Goal: Task Accomplishment & Management: Complete application form

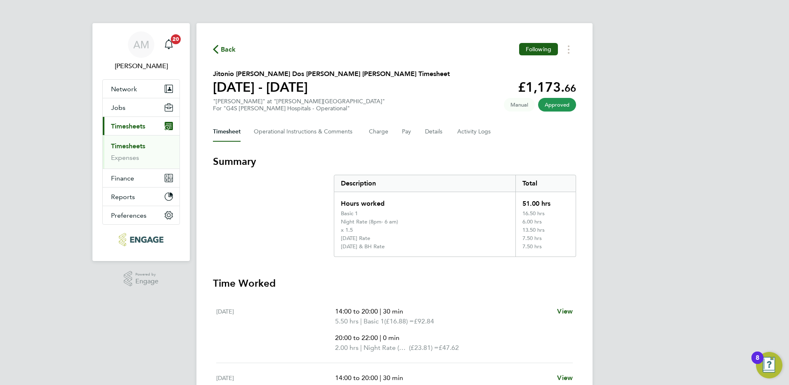
click at [131, 147] on link "Timesheets" at bounding box center [128, 146] width 34 height 8
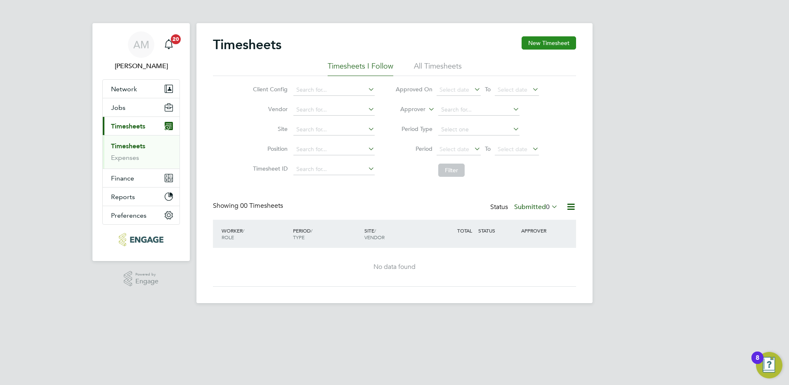
click at [552, 44] on button "New Timesheet" at bounding box center [549, 42] width 54 height 13
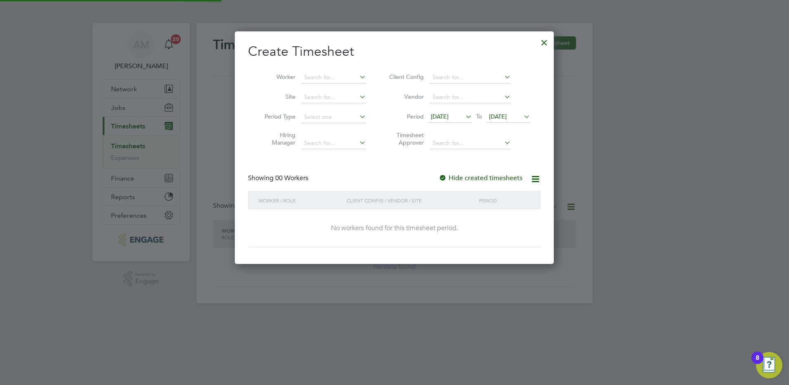
scroll to position [233, 319]
click at [449, 116] on span "[DATE]" at bounding box center [440, 116] width 18 height 7
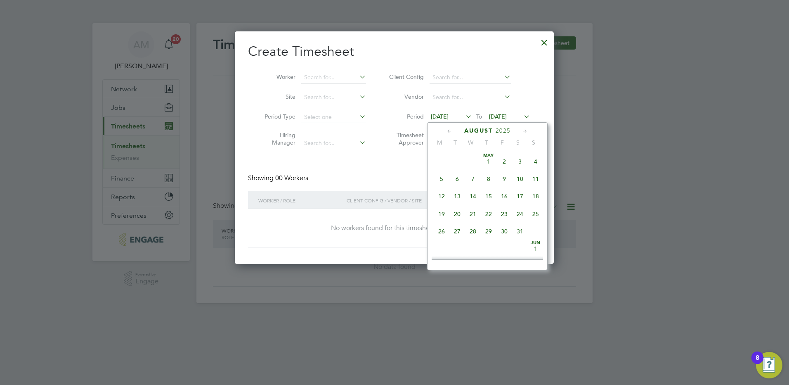
scroll to position [286, 0]
click at [441, 215] on span "18" at bounding box center [442, 207] width 16 height 16
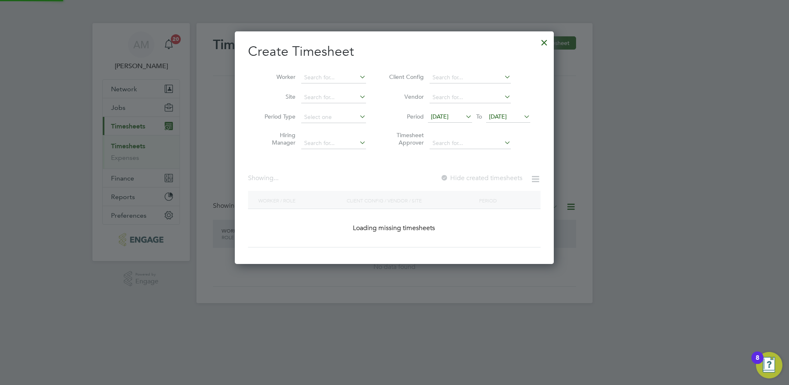
scroll to position [233, 319]
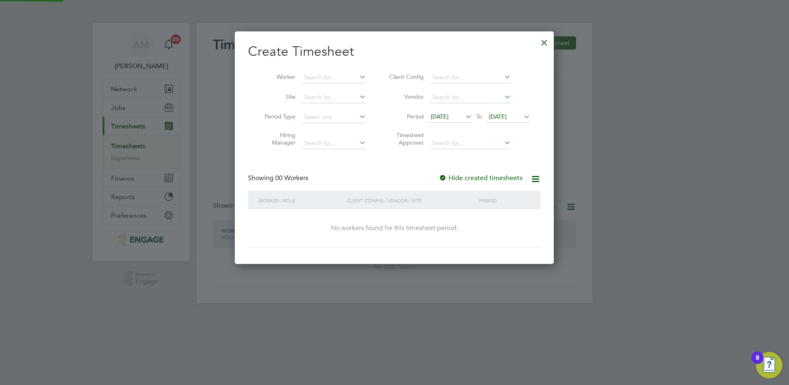
click at [507, 113] on span "[DATE]" at bounding box center [498, 116] width 18 height 7
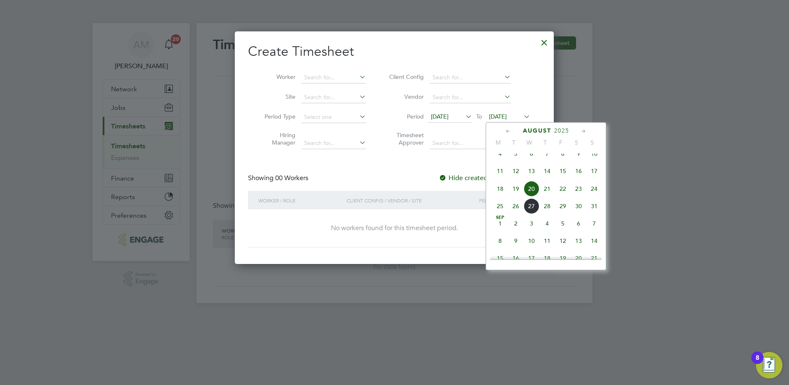
click at [591, 196] on span "24" at bounding box center [594, 189] width 16 height 16
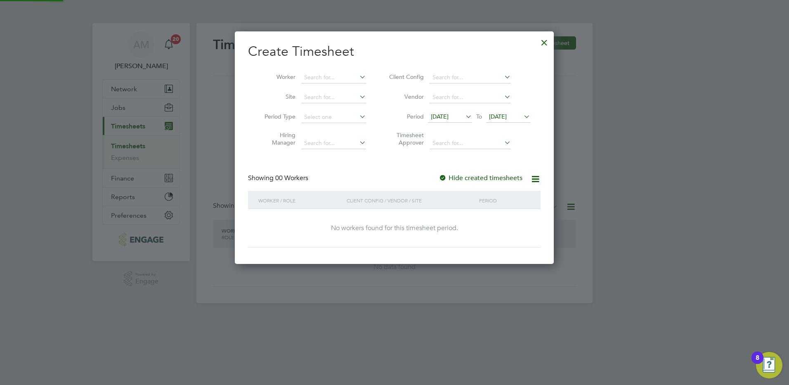
scroll to position [233, 319]
click at [444, 176] on div at bounding box center [443, 178] width 8 height 8
click at [537, 180] on icon at bounding box center [535, 179] width 10 height 10
click at [442, 177] on div at bounding box center [443, 178] width 8 height 8
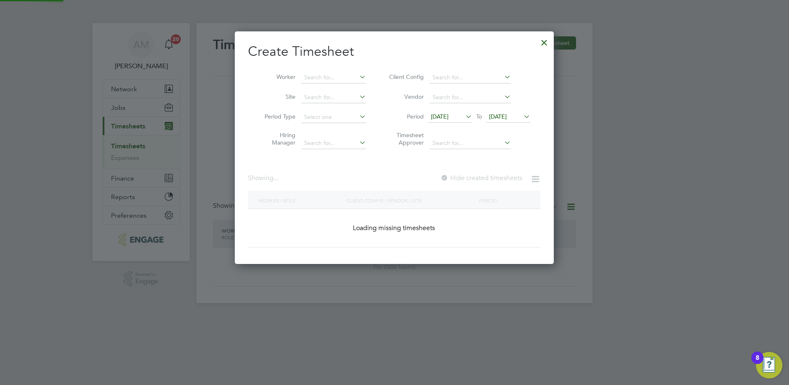
scroll to position [452, 319]
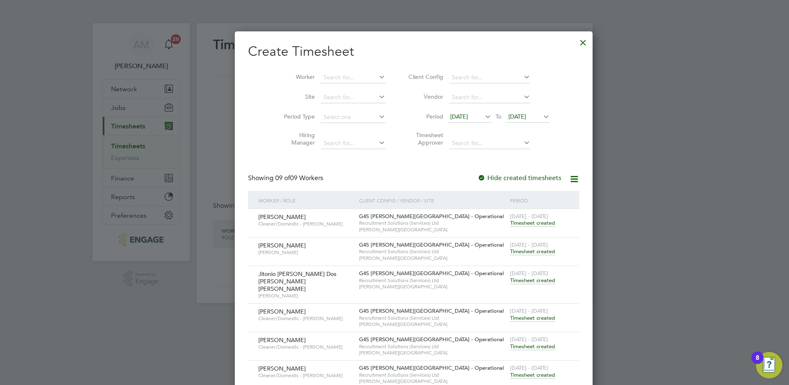
click at [510, 222] on span "Timesheet created" at bounding box center [532, 222] width 45 height 7
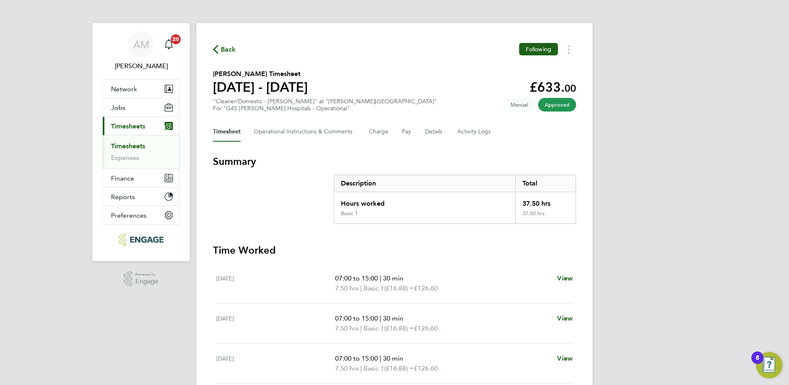
click at [227, 48] on span "Back" at bounding box center [228, 50] width 15 height 10
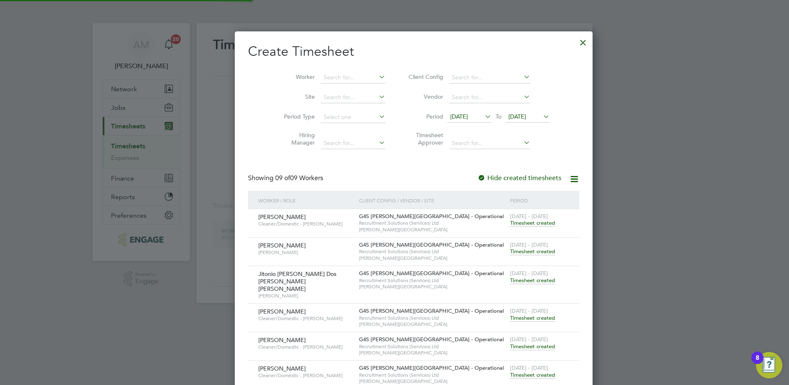
scroll to position [452, 319]
click at [510, 252] on span "Timesheet created" at bounding box center [532, 251] width 45 height 7
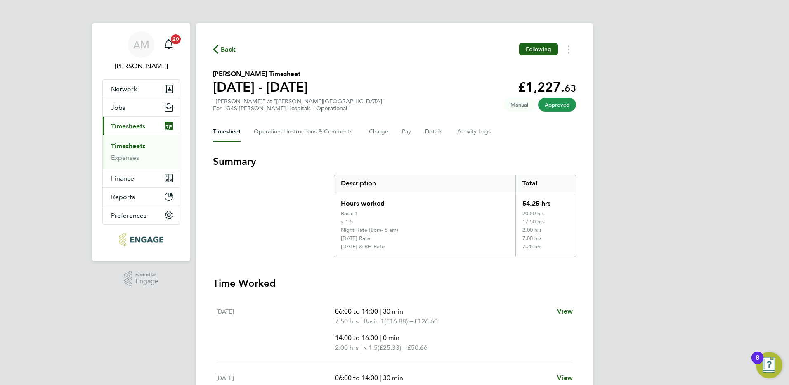
click at [224, 48] on span "Back" at bounding box center [228, 50] width 15 height 10
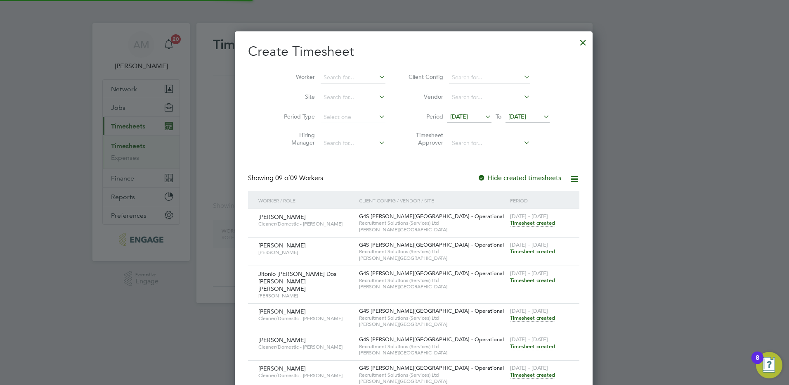
scroll to position [452, 319]
click at [510, 279] on span "Timesheet created" at bounding box center [532, 279] width 45 height 7
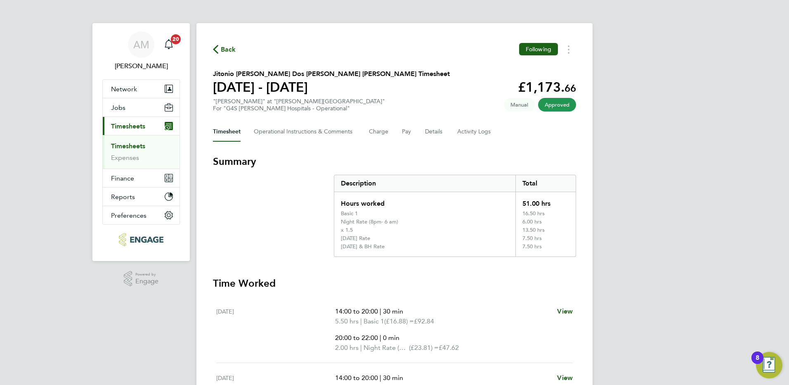
click at [220, 48] on span "Back" at bounding box center [224, 49] width 23 height 8
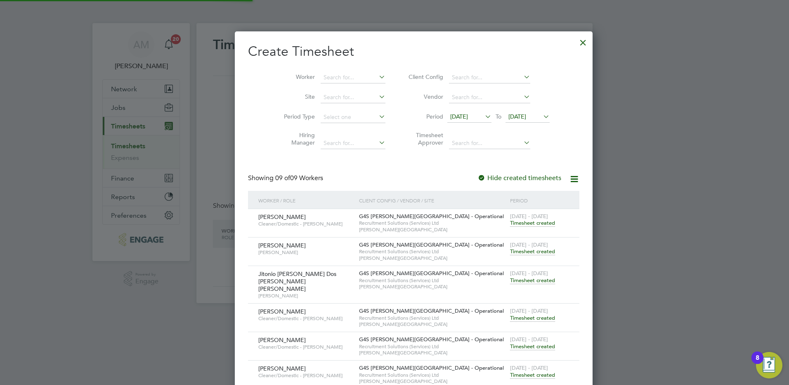
scroll to position [452, 319]
click at [510, 314] on span "Timesheet created" at bounding box center [532, 317] width 45 height 7
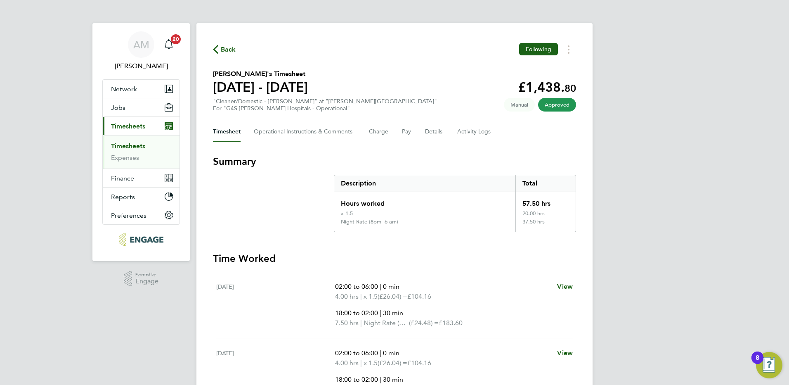
click at [231, 49] on span "Back" at bounding box center [228, 50] width 15 height 10
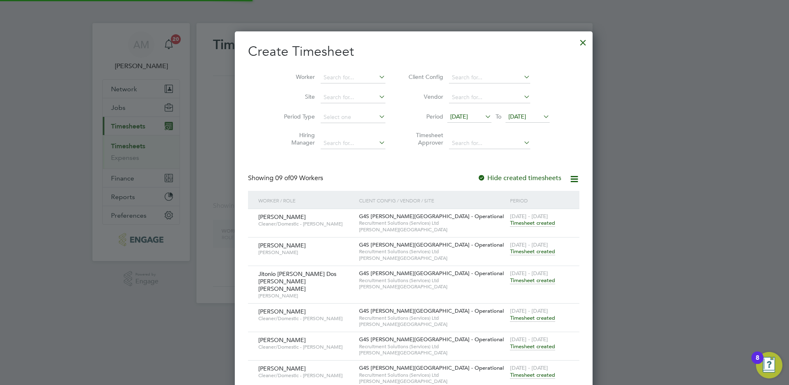
scroll to position [452, 319]
click at [510, 343] on span "Timesheet created" at bounding box center [532, 346] width 45 height 7
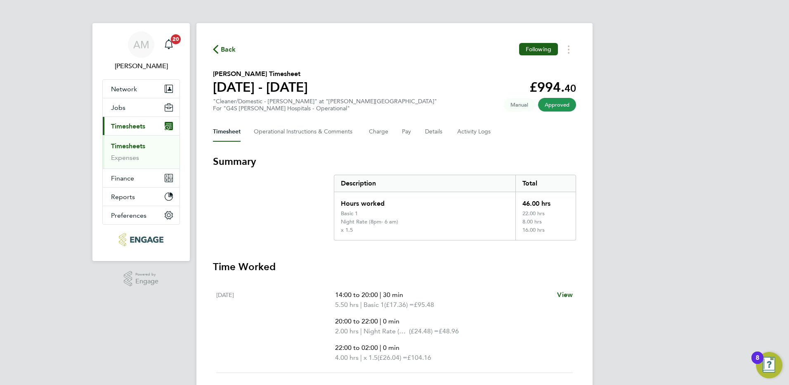
click at [225, 48] on span "Back" at bounding box center [228, 50] width 15 height 10
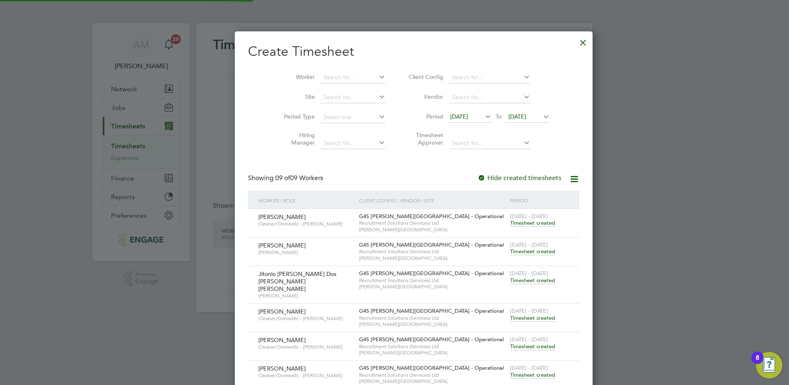
scroll to position [452, 319]
click at [510, 371] on span "Timesheet created" at bounding box center [532, 374] width 45 height 7
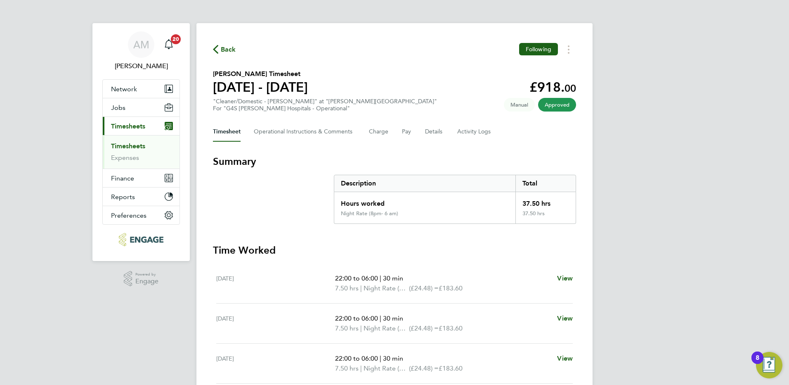
click at [225, 50] on span "Back" at bounding box center [228, 50] width 15 height 10
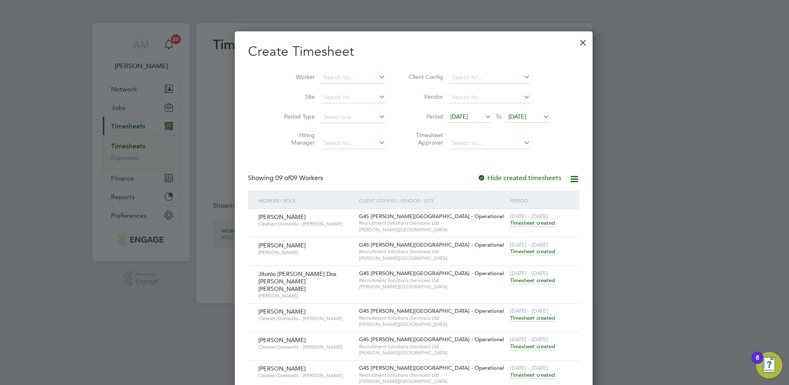
scroll to position [99, 0]
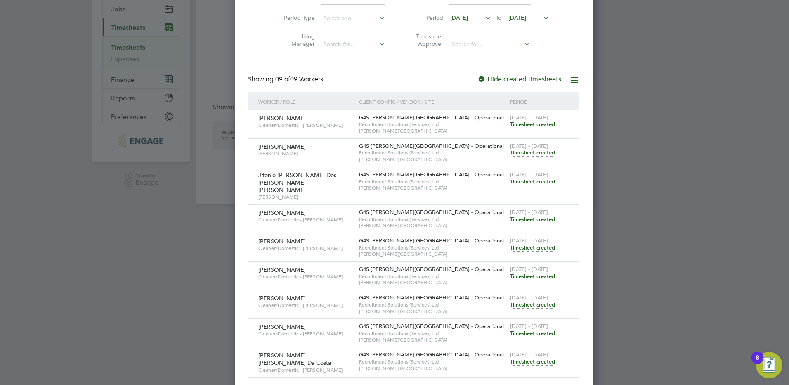
click at [510, 294] on span "[DATE] - [DATE]" at bounding box center [529, 297] width 38 height 7
click at [510, 301] on span "Timesheet created" at bounding box center [532, 304] width 45 height 7
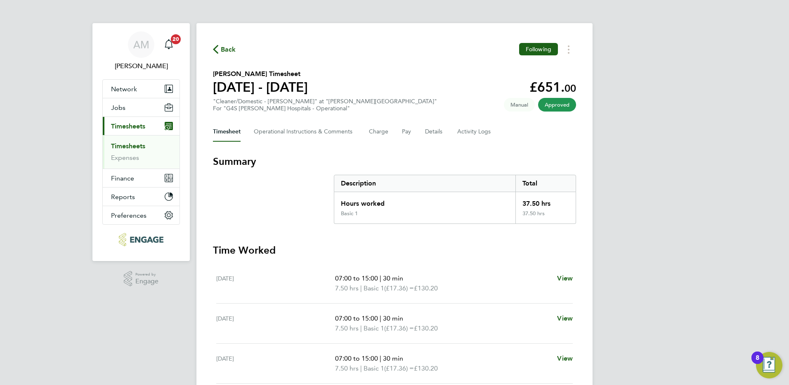
click at [229, 48] on span "Back" at bounding box center [228, 50] width 15 height 10
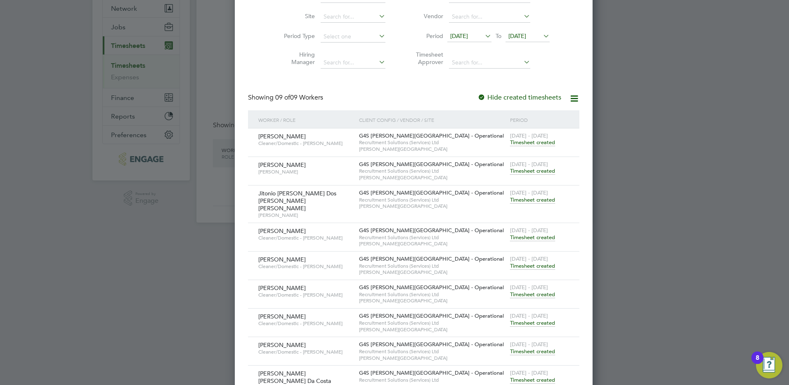
scroll to position [99, 0]
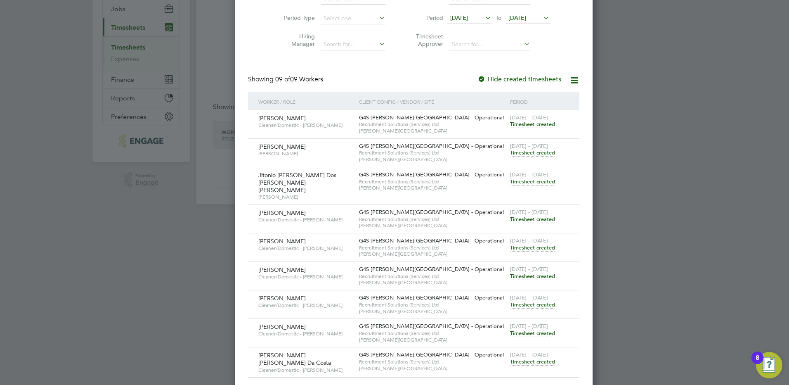
click at [510, 329] on span "Timesheet created" at bounding box center [532, 332] width 45 height 7
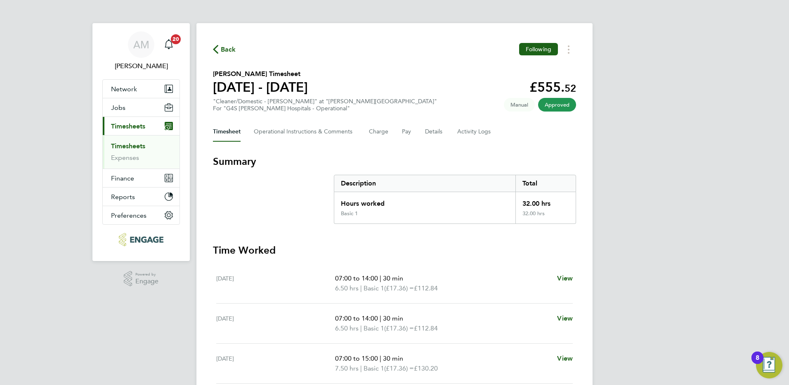
click at [229, 49] on span "Back" at bounding box center [228, 50] width 15 height 10
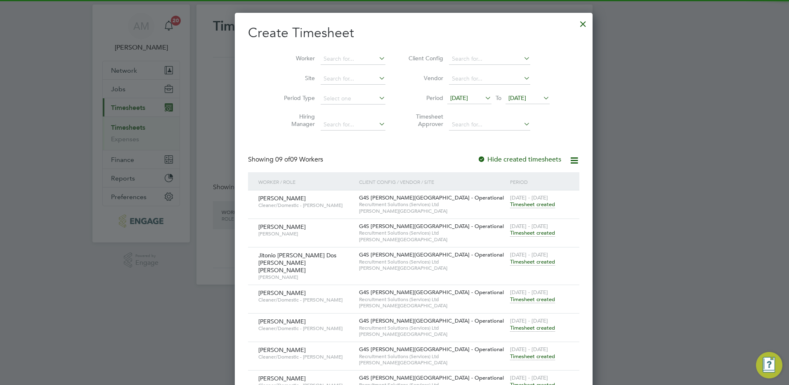
scroll to position [99, 0]
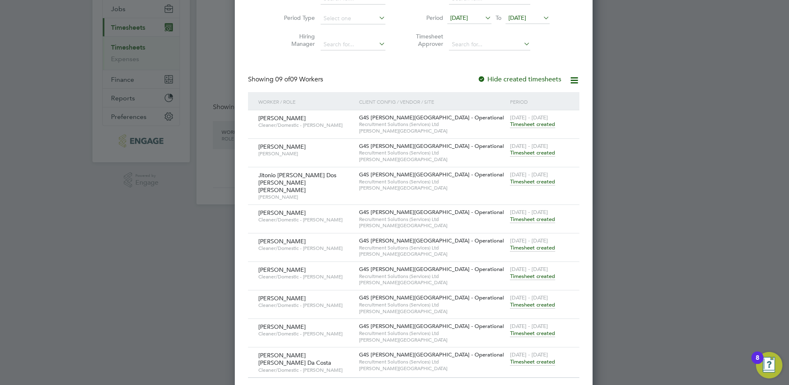
click at [510, 358] on span "Timesheet created" at bounding box center [532, 361] width 45 height 7
